Goal: Information Seeking & Learning: Understand process/instructions

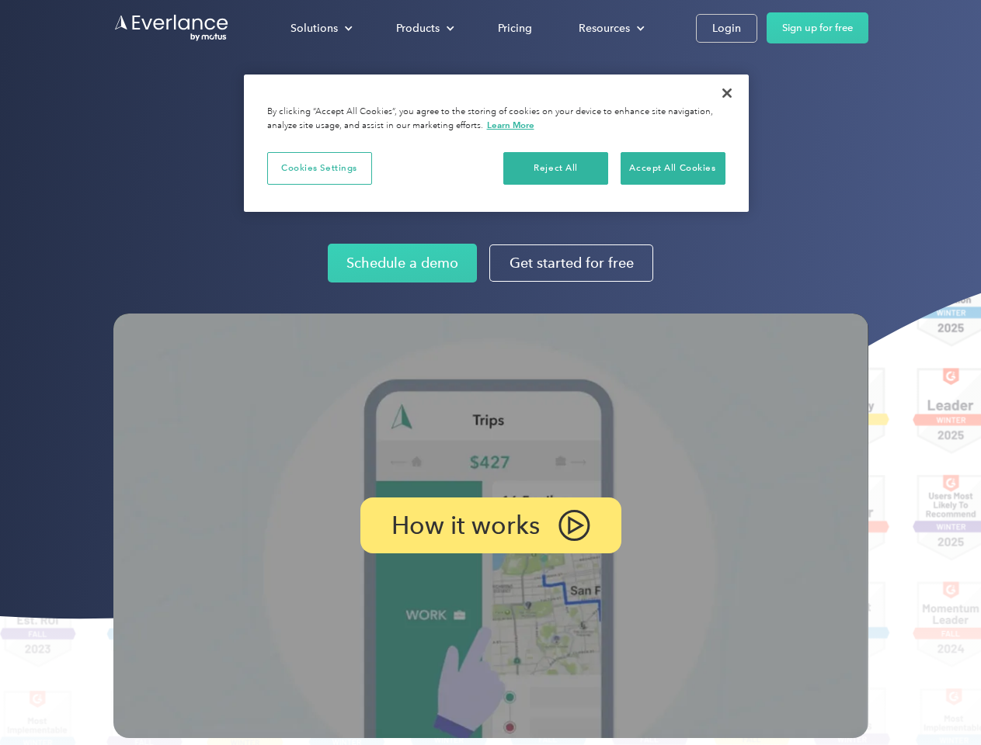
click at [490, 373] on img at bounding box center [490, 526] width 755 height 425
click at [321, 28] on div "Solutions" at bounding box center [313, 28] width 47 height 19
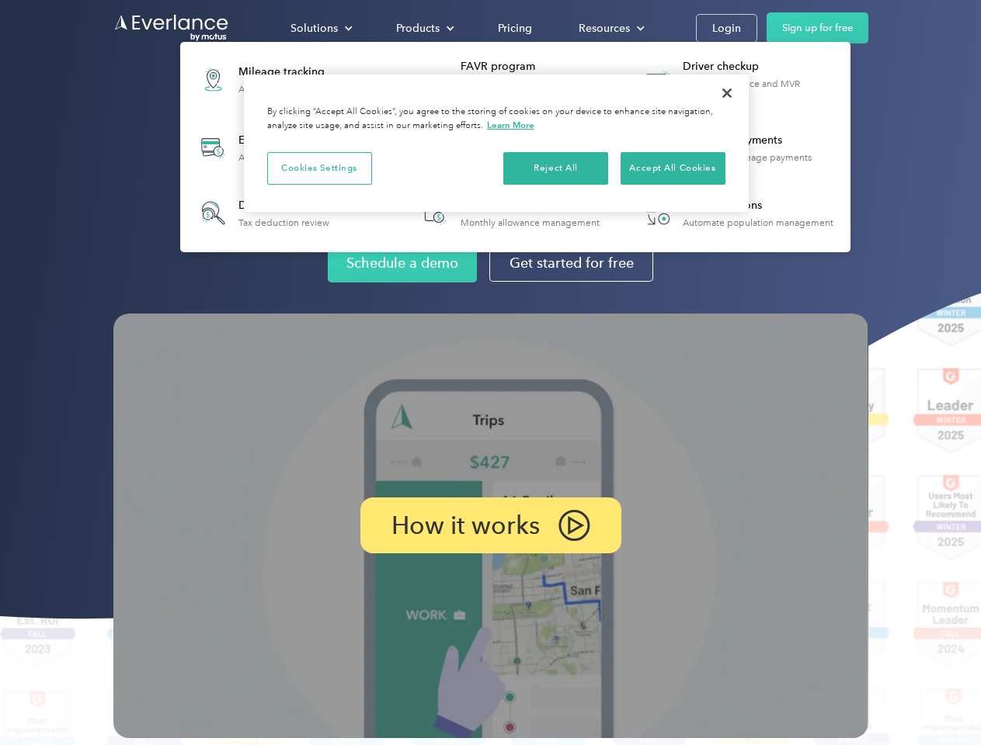
click at [423, 28] on div "Products" at bounding box center [417, 28] width 43 height 19
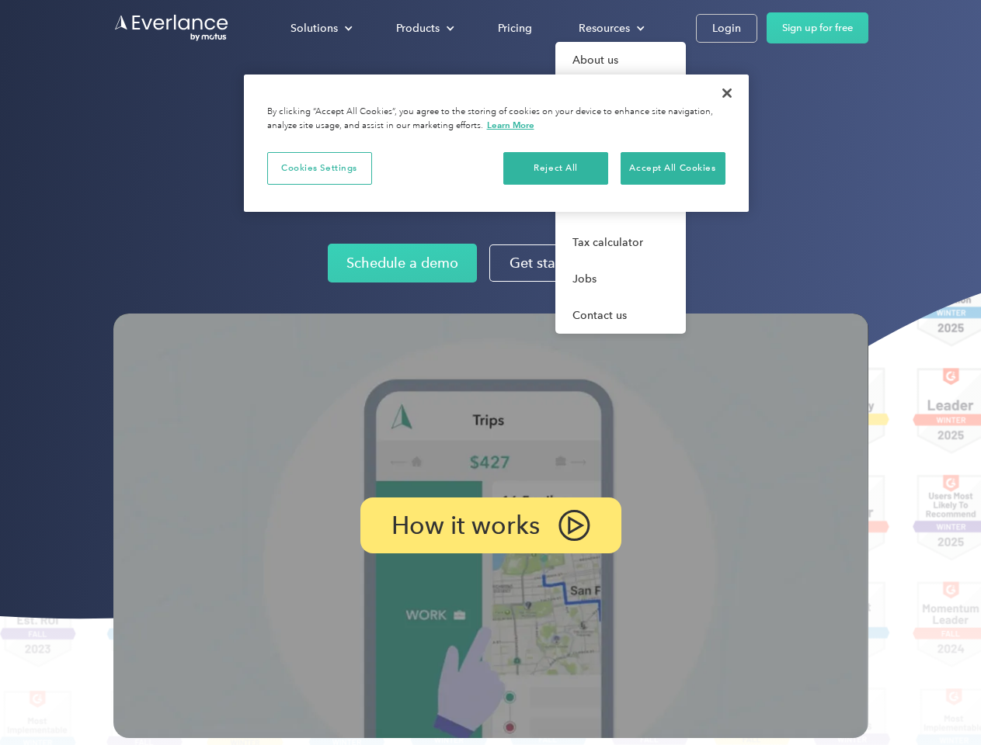
click at [610, 28] on div "Resources" at bounding box center [603, 28] width 51 height 19
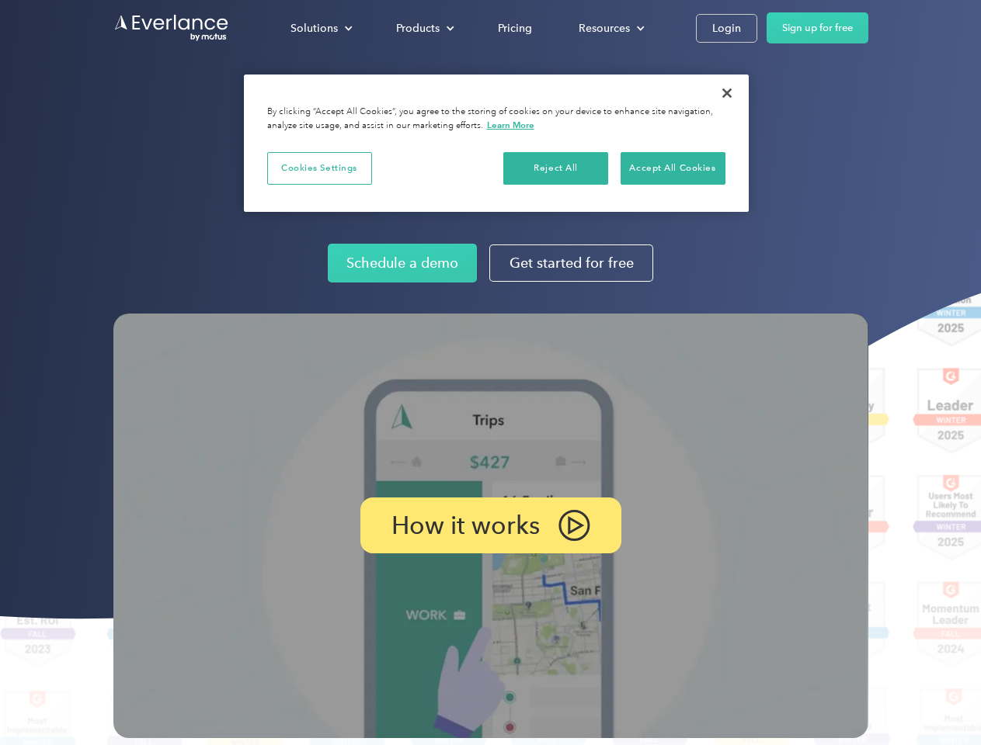
click at [490, 526] on p "How it works" at bounding box center [465, 525] width 148 height 19
click at [319, 168] on button "Cookies Settings" at bounding box center [319, 168] width 105 height 33
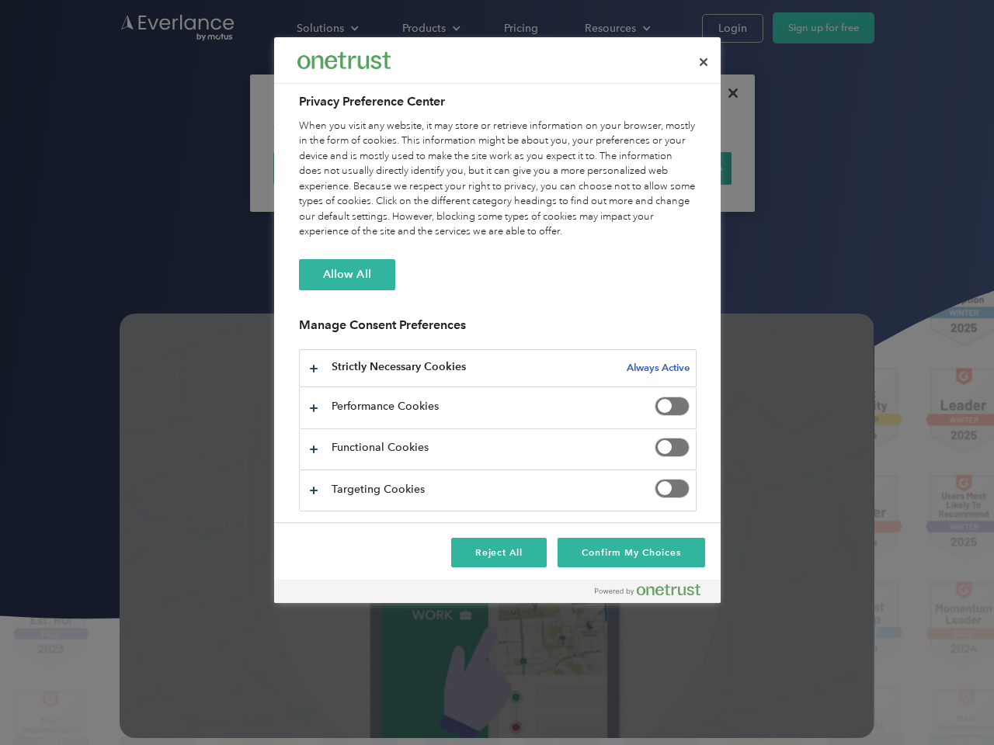
click at [556, 168] on div "When you visit any website, it may store or retrieve information on your browse…" at bounding box center [498, 179] width 398 height 121
click at [672, 168] on div "When you visit any website, it may store or retrieve information on your browse…" at bounding box center [498, 179] width 398 height 121
click at [727, 93] on div at bounding box center [497, 372] width 994 height 745
